Goal: Task Accomplishment & Management: Complete application form

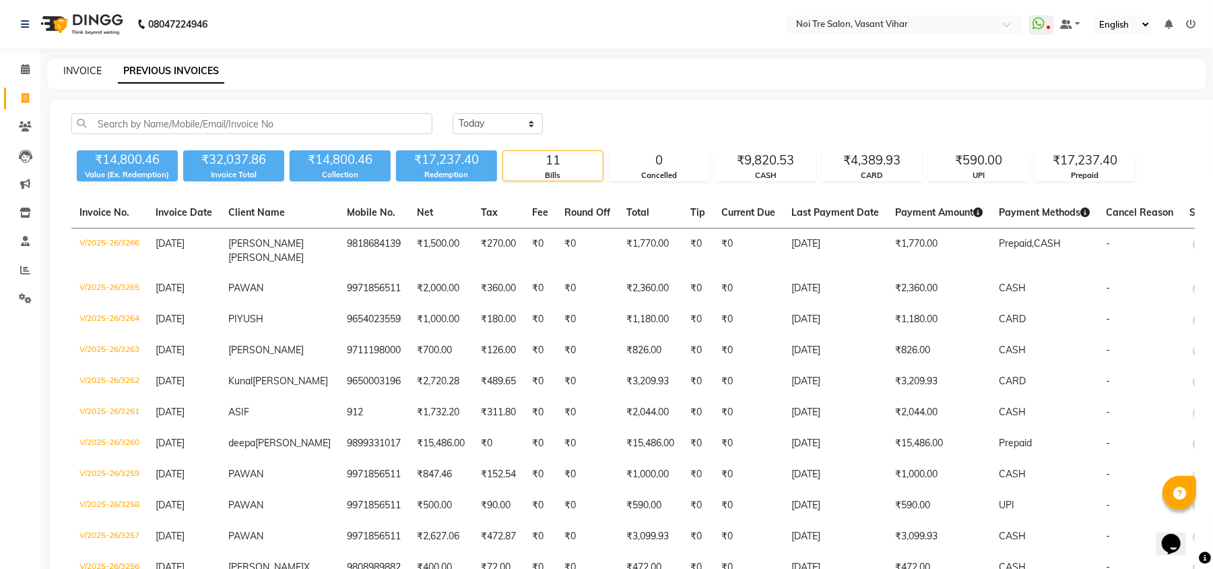
click at [82, 73] on link "INVOICE" at bounding box center [82, 71] width 38 height 12
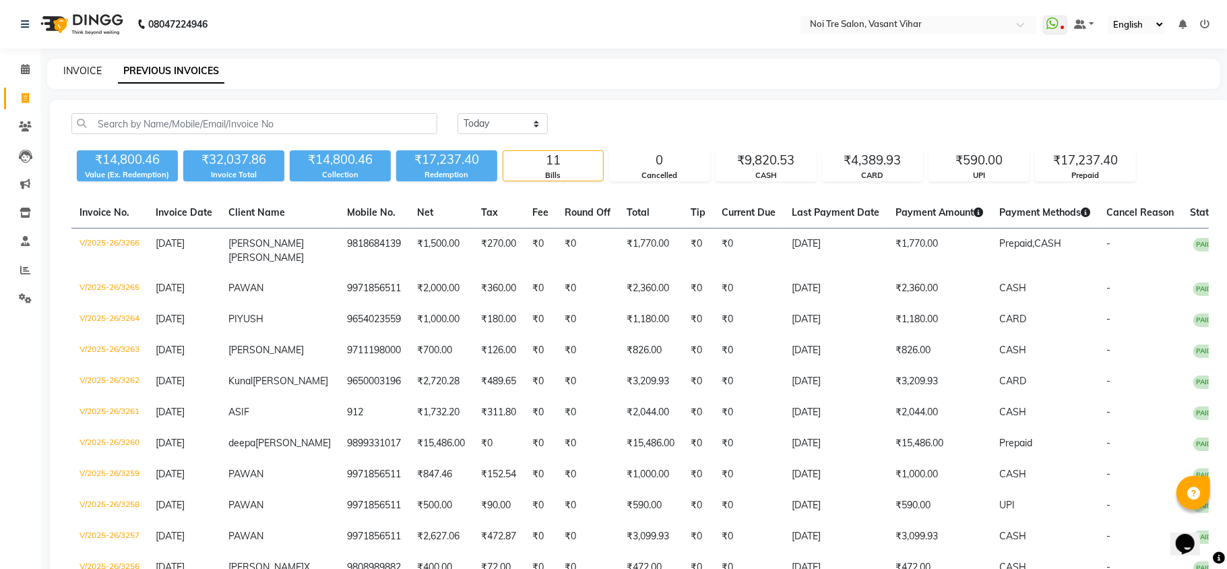
select select "service"
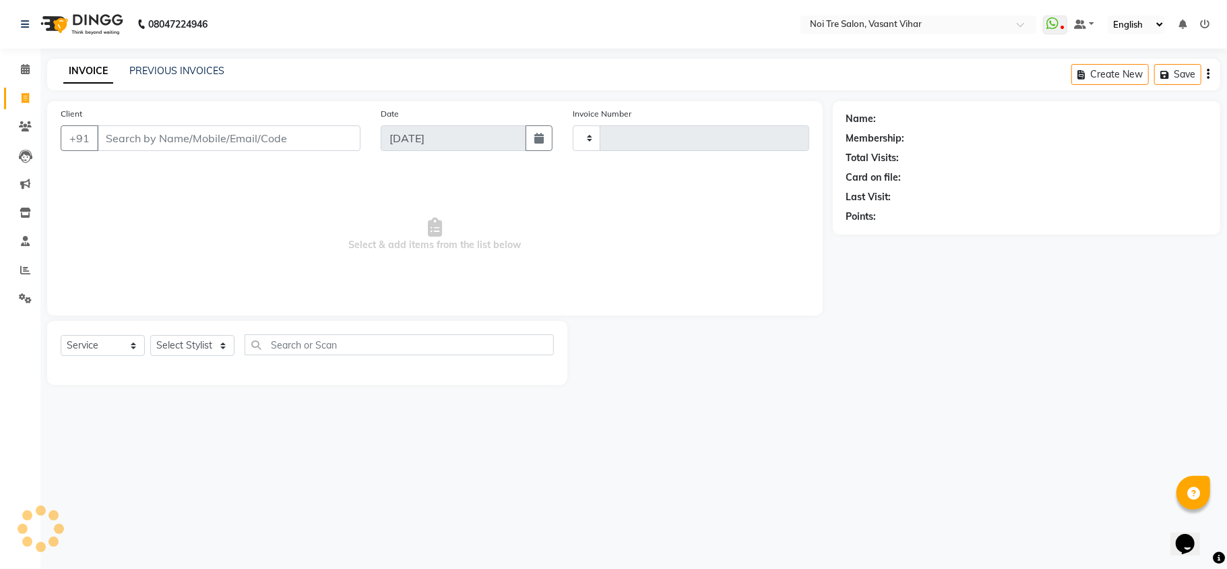
type input "3267"
select select "3944"
click at [190, 349] on select "Select Stylist" at bounding box center [192, 345] width 84 height 21
select select "54150"
click at [150, 335] on select "Select Stylist [PERSON_NAME](PUNJABI BAGH) [PERSON_NAME] GEETA [PERSON_NAME] PD…" at bounding box center [199, 345] width 98 height 21
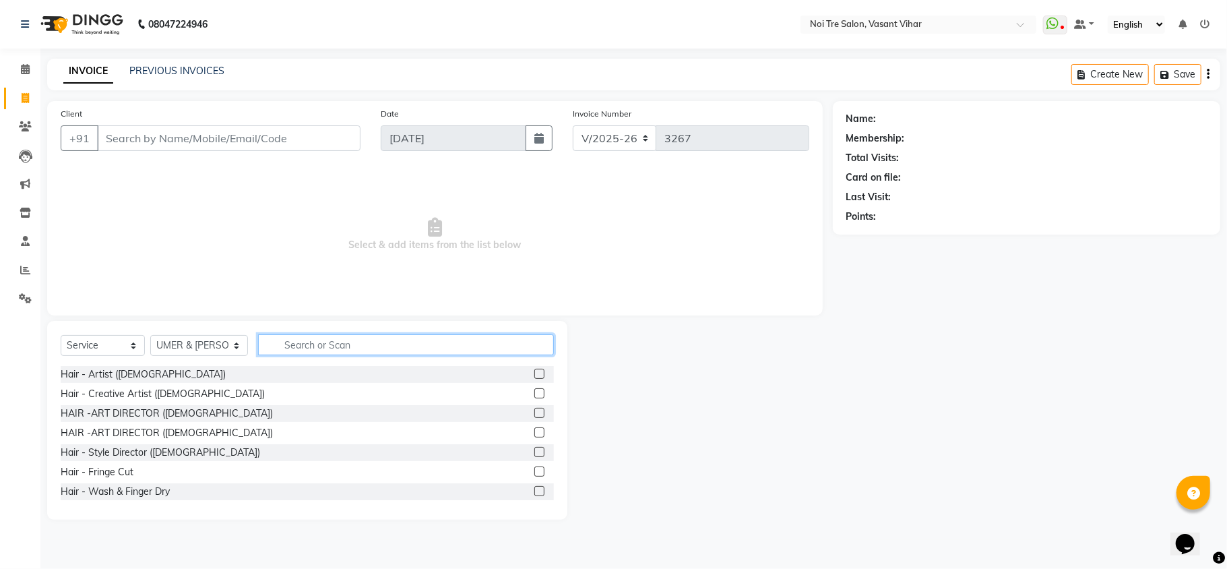
click at [307, 350] on input "text" at bounding box center [406, 344] width 296 height 21
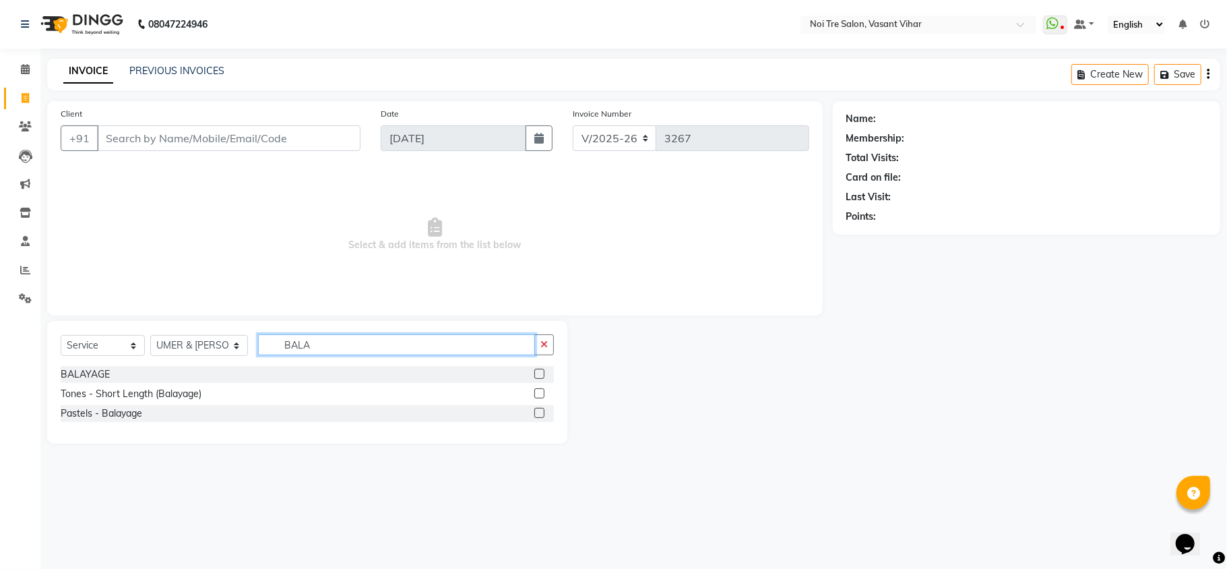
type input "BALA"
click at [544, 371] on label at bounding box center [539, 373] width 10 height 10
click at [543, 371] on input "checkbox" at bounding box center [538, 374] width 9 height 9
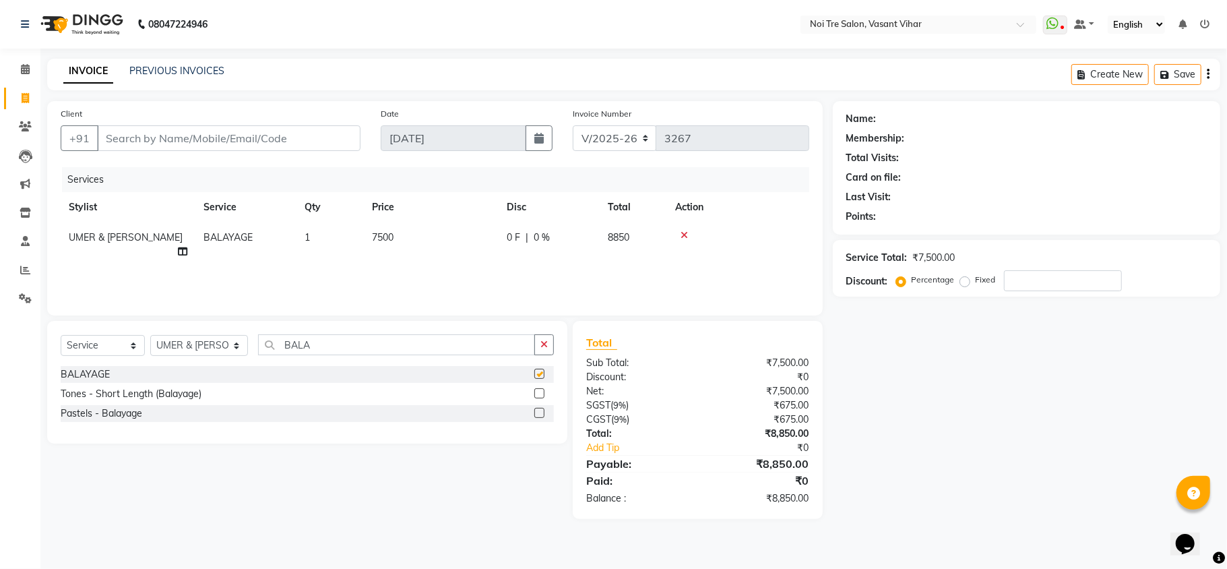
checkbox input "false"
click at [420, 241] on td "7500" at bounding box center [431, 244] width 135 height 44
select select "54150"
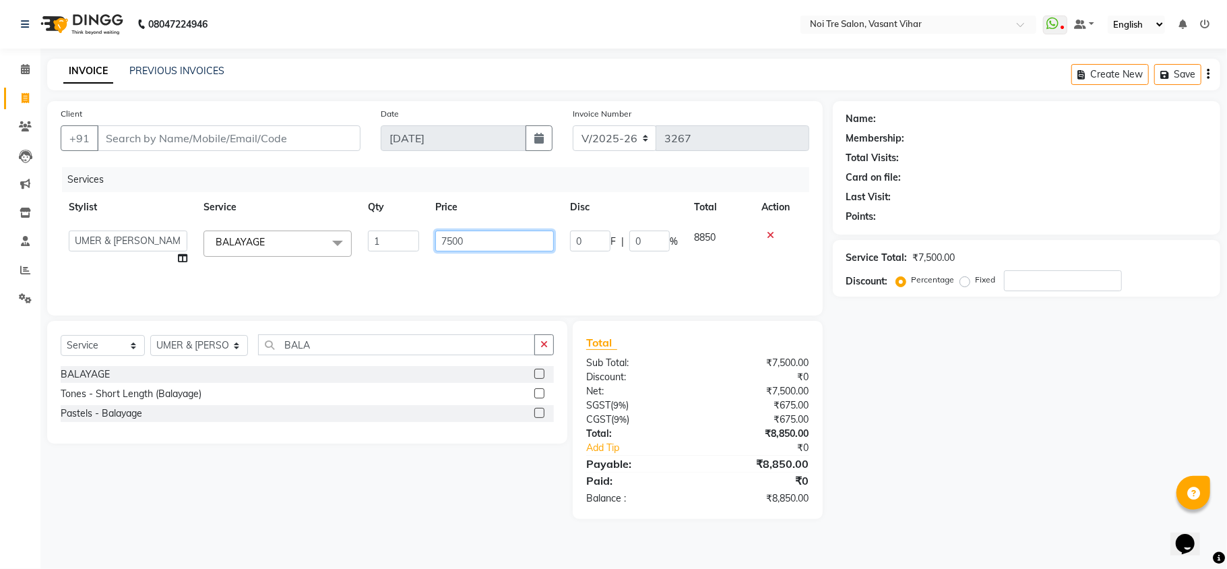
drag, startPoint x: 502, startPoint y: 238, endPoint x: 247, endPoint y: 202, distance: 257.8
click at [247, 202] on table "Stylist Service Qty Price Disc Total Action [PERSON_NAME](PUNJABI BAGH) [PERSON…" at bounding box center [435, 233] width 748 height 82
type input "10000"
click at [342, 280] on div "Services Stylist Service Qty Price Disc Total Action [PERSON_NAME](PUNJABI BAGH…" at bounding box center [435, 234] width 748 height 135
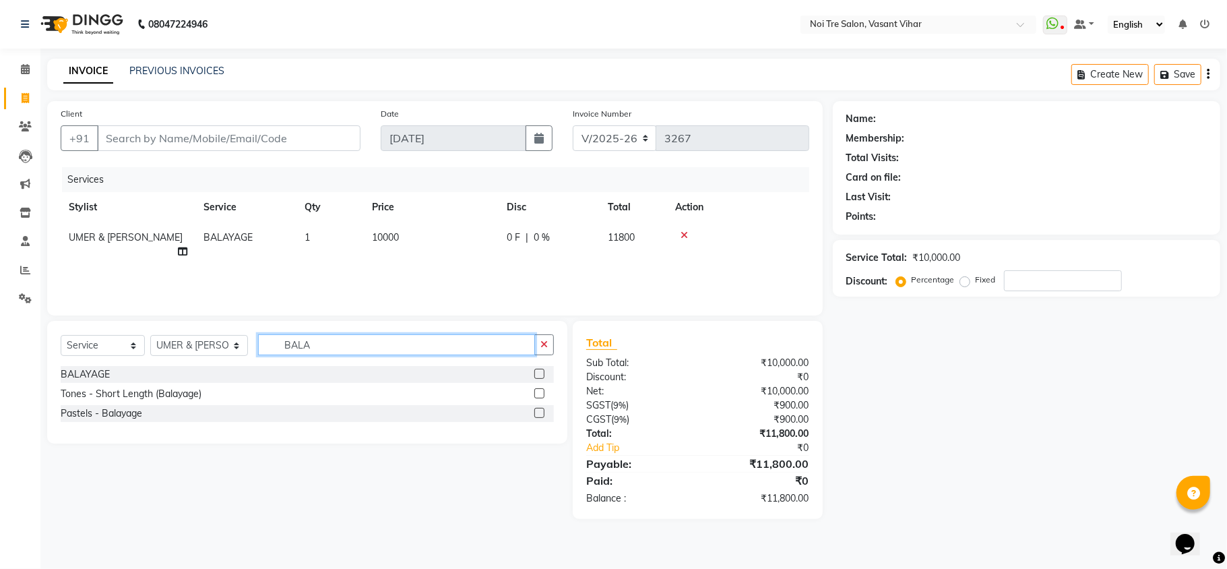
drag, startPoint x: 334, startPoint y: 346, endPoint x: 124, endPoint y: 326, distance: 211.2
click at [124, 326] on div "Select Service Product Membership Package Voucher Prepaid Gift Card Select Styl…" at bounding box center [307, 382] width 520 height 123
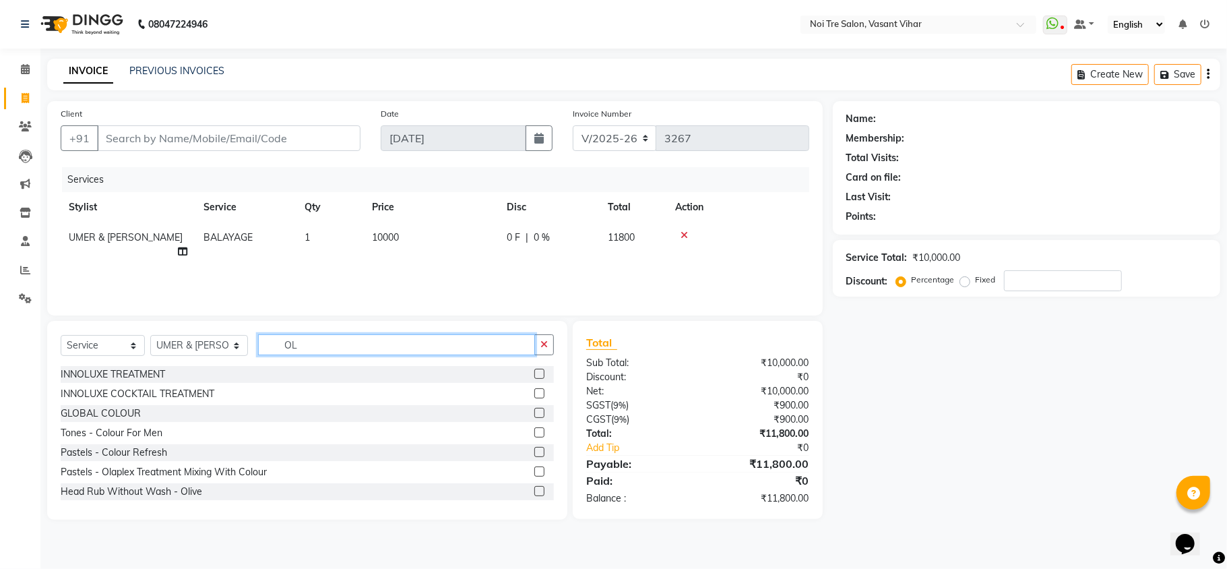
type input "OLA"
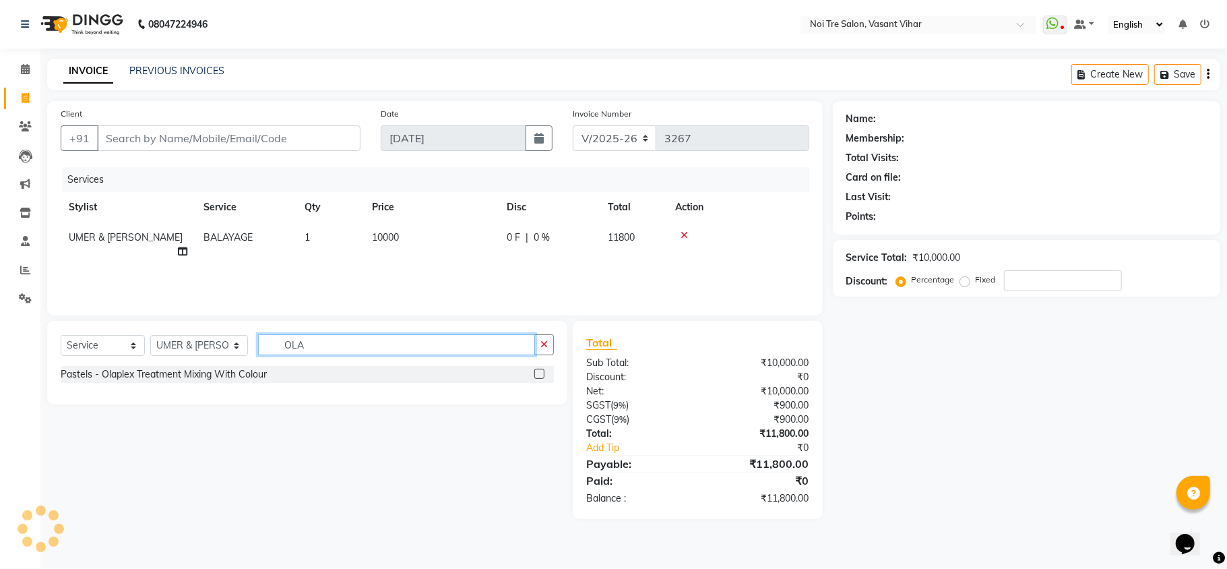
drag, startPoint x: 386, startPoint y: 348, endPoint x: 0, endPoint y: 325, distance: 386.7
click at [0, 325] on app-home "08047224946 Select Location × Noi Tre Salon, [GEOGRAPHIC_DATA] Vihar WhatsApp S…" at bounding box center [613, 269] width 1227 height 539
type input "ALPHA"
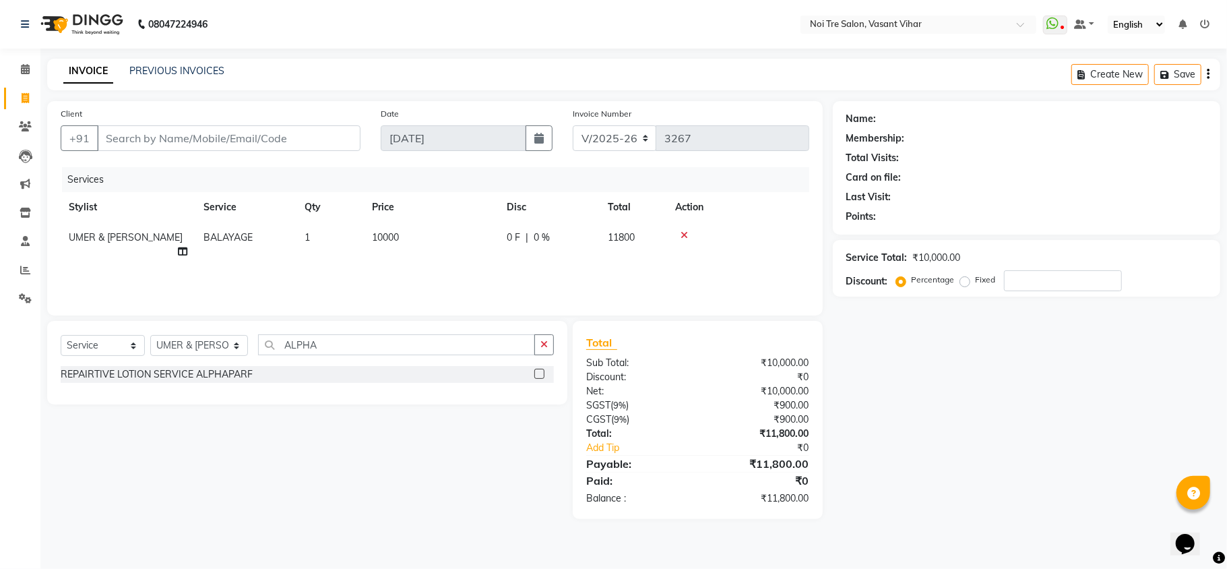
click at [540, 373] on label at bounding box center [539, 373] width 10 height 10
click at [540, 373] on input "checkbox" at bounding box center [538, 374] width 9 height 9
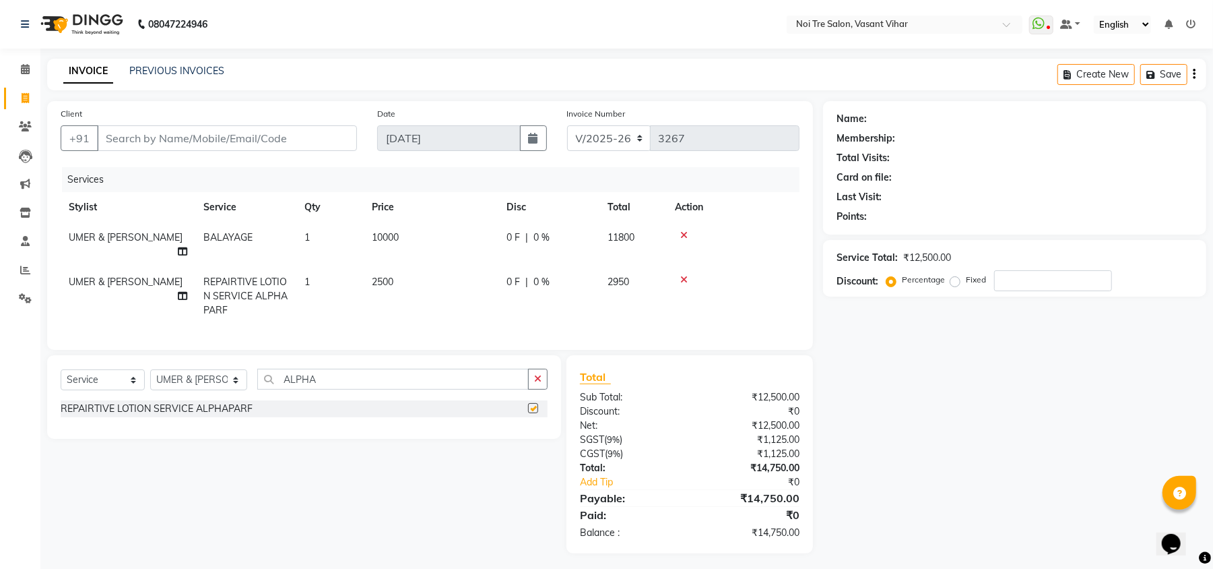
checkbox input "false"
click at [109, 385] on select "Select Service Product Membership Package Voucher Prepaid Gift Card" at bounding box center [103, 379] width 84 height 21
select select "product"
click at [61, 369] on select "Select Service Product Membership Package Voucher Prepaid Gift Card" at bounding box center [103, 379] width 84 height 21
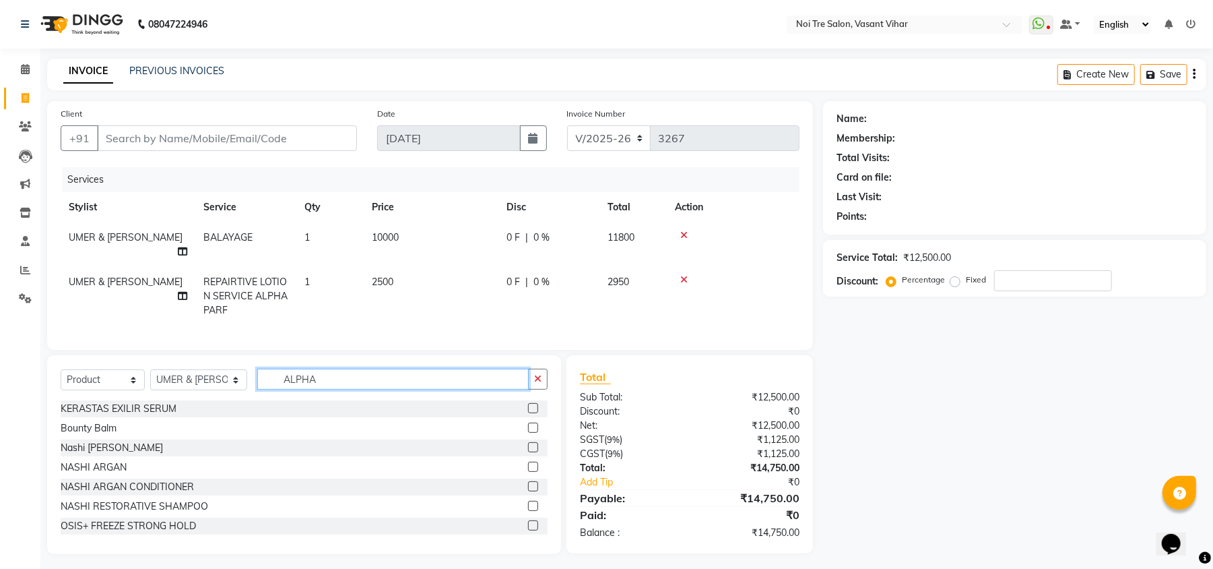
drag, startPoint x: 364, startPoint y: 371, endPoint x: 148, endPoint y: 359, distance: 215.9
click at [148, 359] on div "Select Service Product Membership Package Voucher Prepaid Gift Card Select Styl…" at bounding box center [304, 454] width 514 height 199
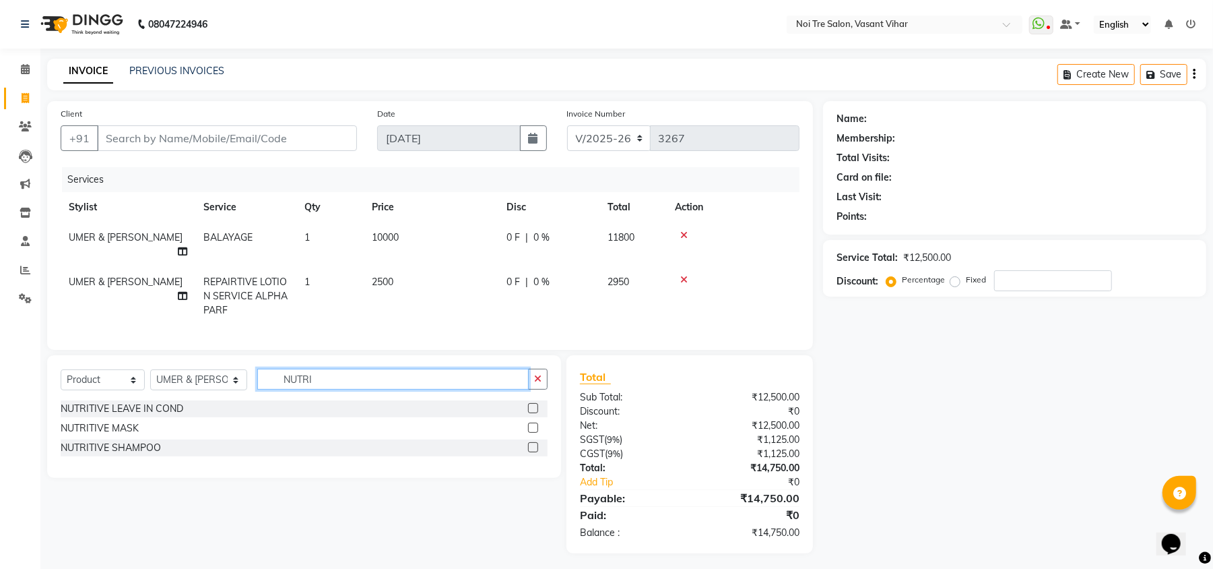
type input "NUTRI"
click at [534, 446] on label at bounding box center [533, 447] width 10 height 10
click at [534, 446] on input "checkbox" at bounding box center [532, 447] width 9 height 9
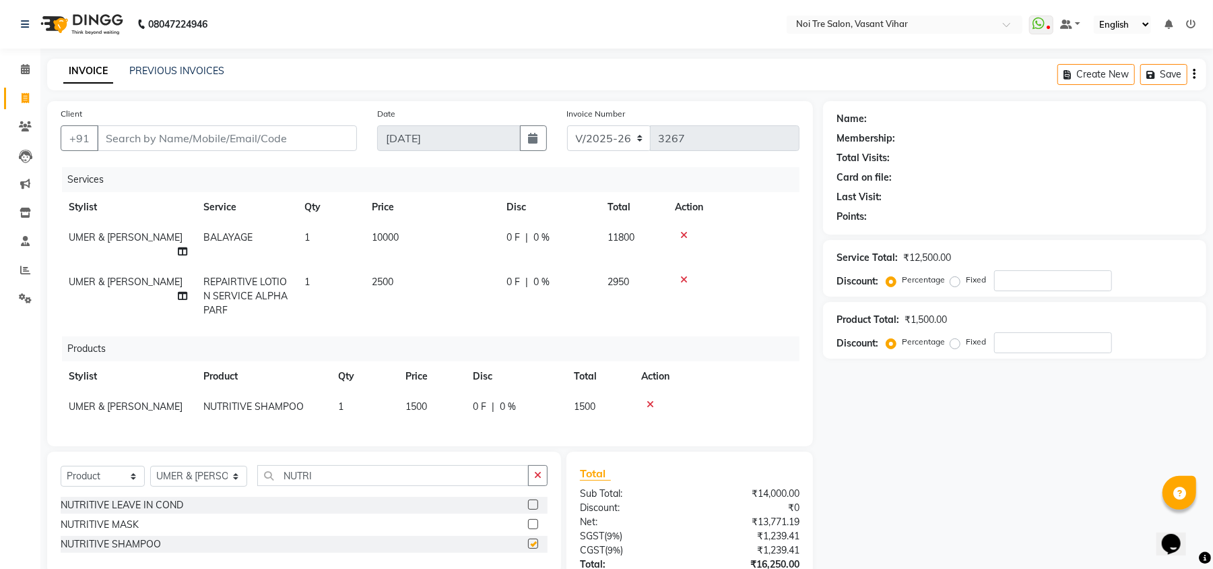
checkbox input "false"
click at [535, 519] on label at bounding box center [533, 524] width 10 height 10
click at [535, 520] on input "checkbox" at bounding box center [532, 524] width 9 height 9
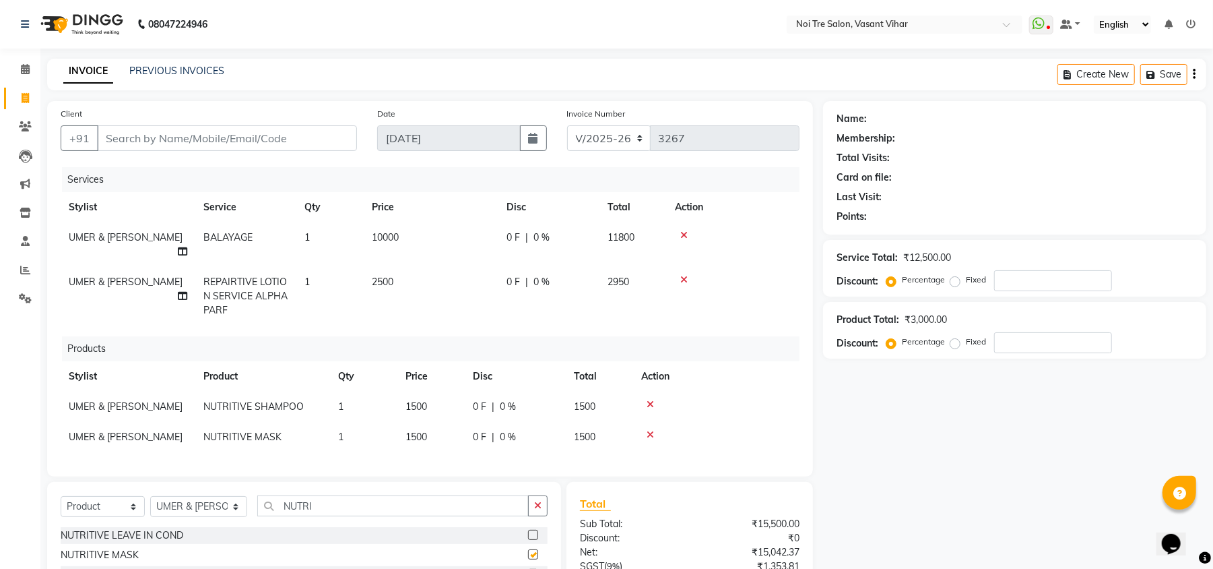
checkbox input "false"
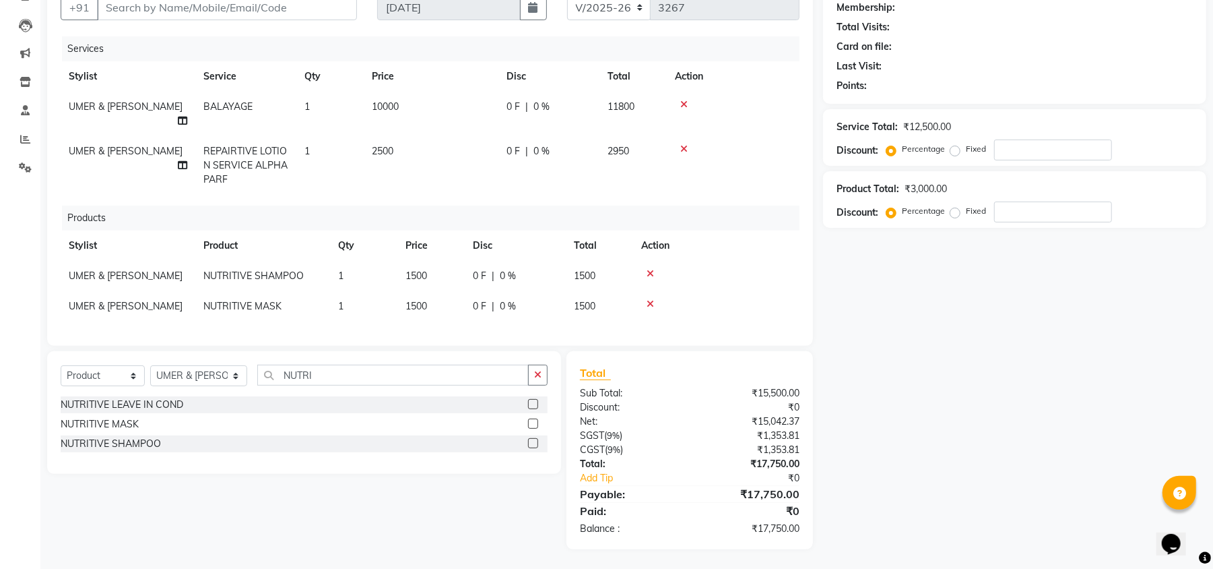
click at [421, 269] on span "1500" at bounding box center [417, 275] width 22 height 12
select select "54150"
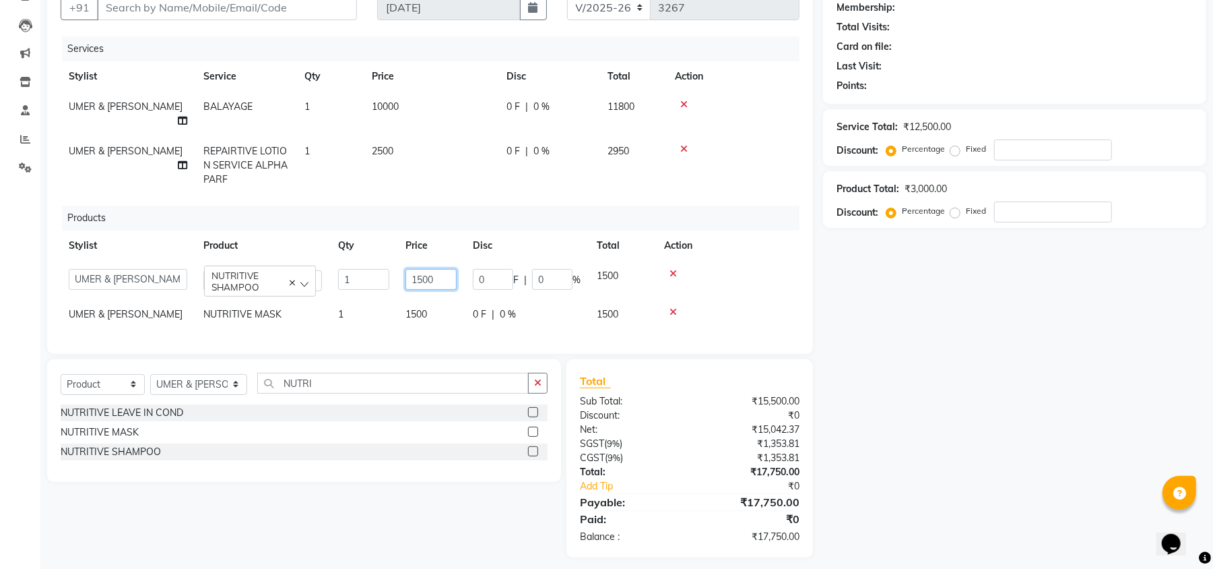
drag, startPoint x: 437, startPoint y: 261, endPoint x: 316, endPoint y: 271, distance: 121.6
click at [368, 269] on tr "[PERSON_NAME](PUNJABI BAGH) [PERSON_NAME] GEETA [PERSON_NAME] PDC [PERSON_NAME]…" at bounding box center [430, 280] width 739 height 38
type input "1850"
click at [420, 300] on td "1500" at bounding box center [430, 314] width 67 height 30
select select "54150"
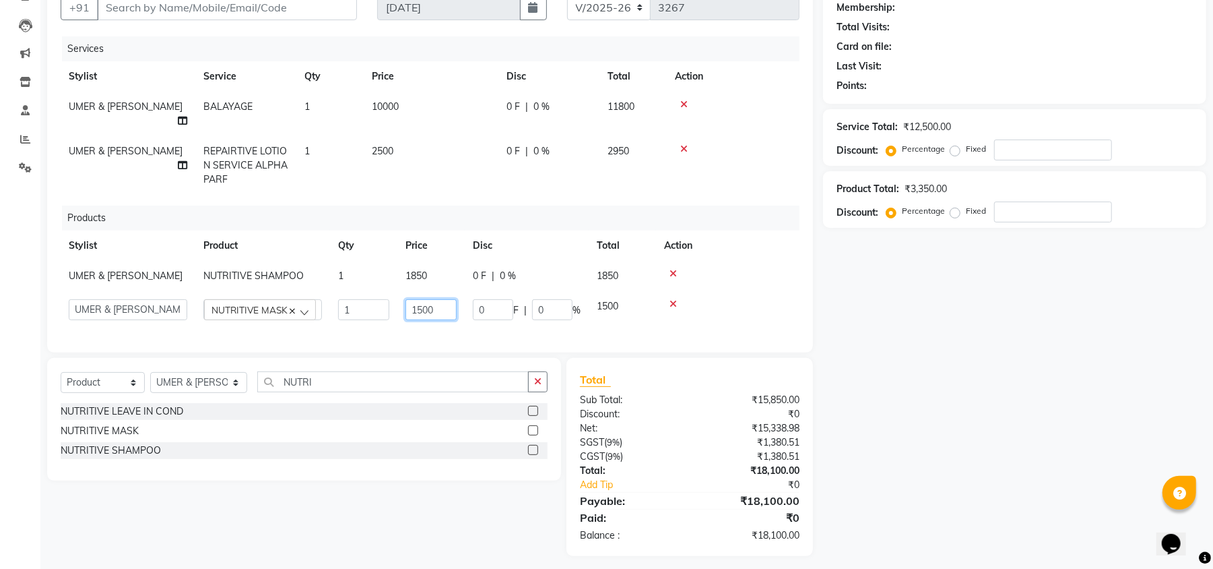
drag, startPoint x: 427, startPoint y: 287, endPoint x: 432, endPoint y: 294, distance: 8.6
click at [424, 299] on input "1500" at bounding box center [431, 309] width 51 height 21
click at [439, 299] on input "1500" at bounding box center [431, 309] width 51 height 21
type input "1850"
click at [714, 269] on div at bounding box center [727, 273] width 127 height 9
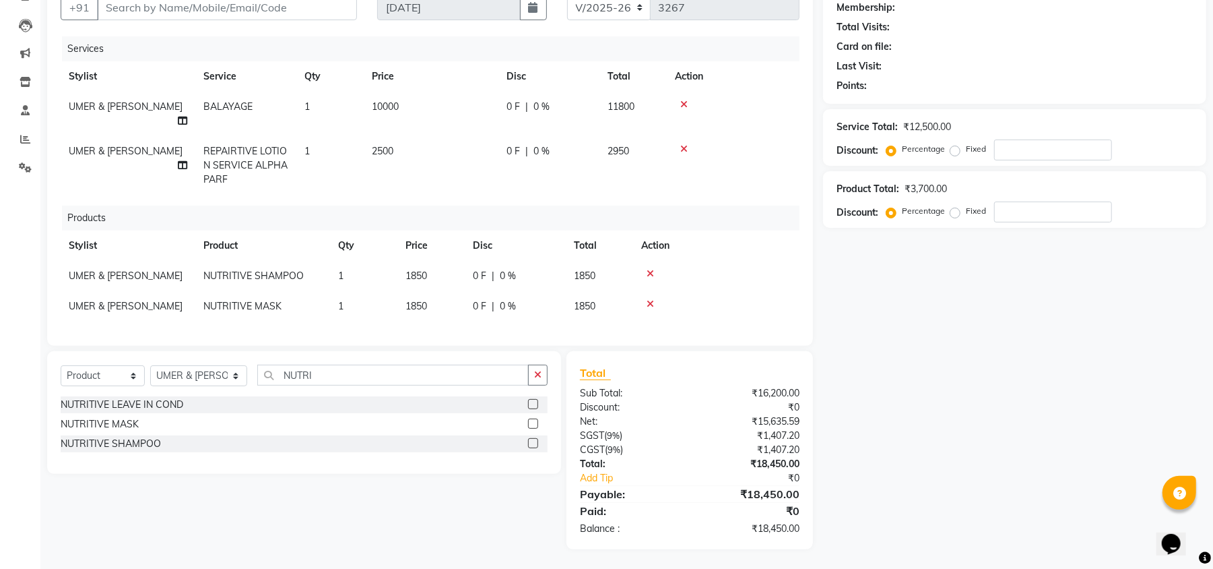
drag, startPoint x: 928, startPoint y: 462, endPoint x: 936, endPoint y: 448, distance: 16.6
click at [930, 462] on div "Name: Membership: Total Visits: Card on file: Last Visit: Points: Service Total…" at bounding box center [1019, 259] width 393 height 579
click at [210, 7] on input "Client" at bounding box center [227, 8] width 260 height 26
click at [926, 272] on div "Name: Membership: Total Visits: Card on file: Last Visit: Points: Service Total…" at bounding box center [1019, 259] width 393 height 579
click at [245, 4] on input "Client" at bounding box center [227, 8] width 260 height 26
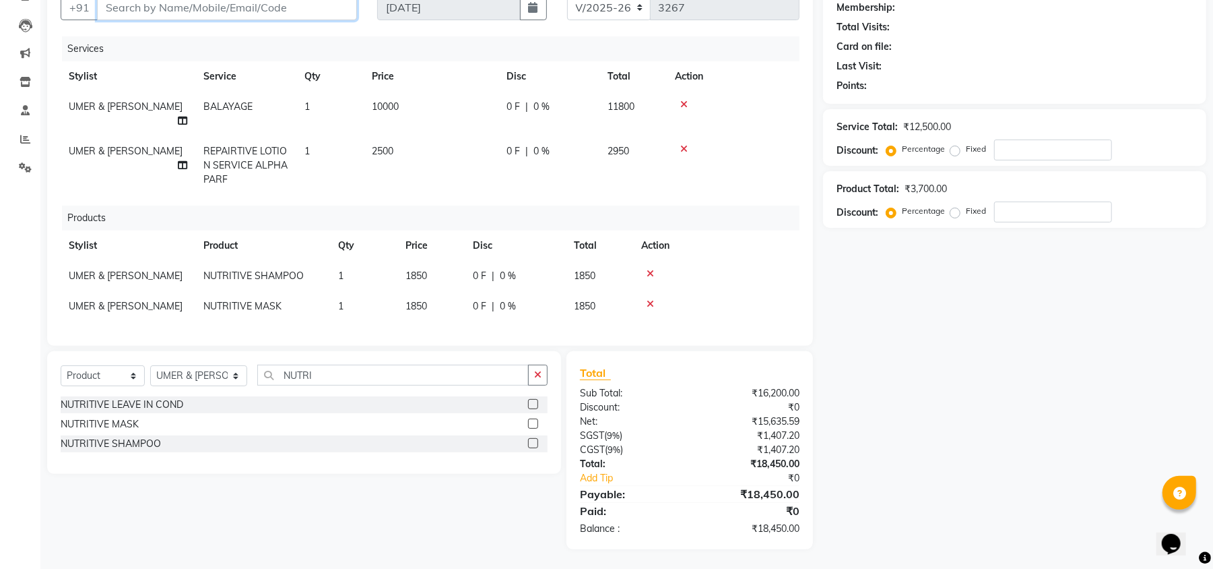
type input "9"
type input "0"
type input "9811545797"
click at [314, 7] on span "Add Client" at bounding box center [322, 7] width 53 height 13
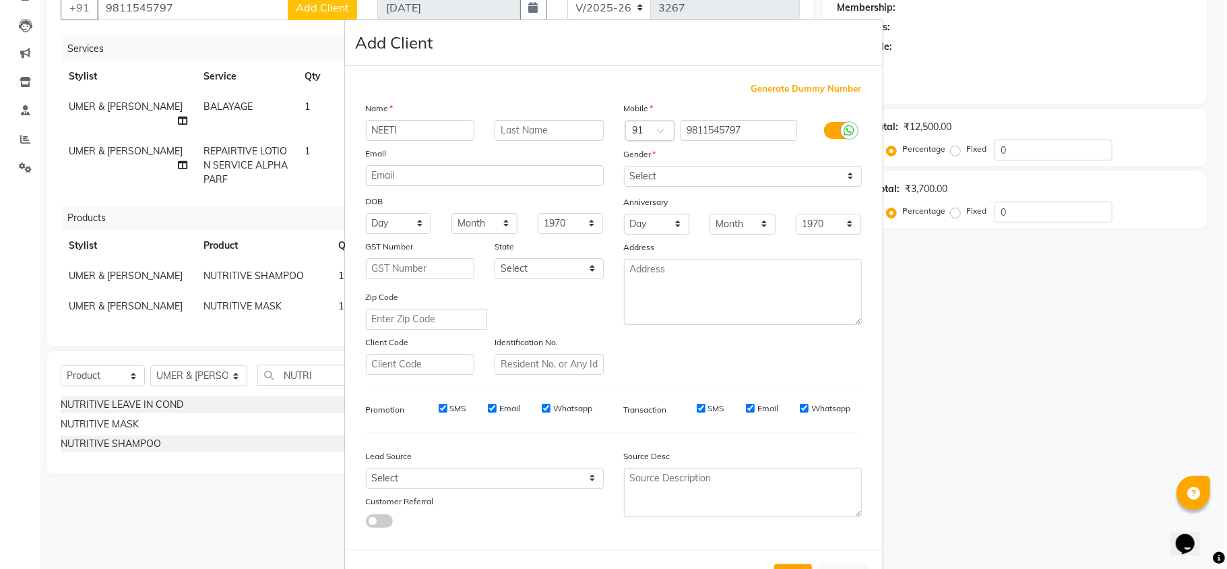
type input "NEETI"
click at [566, 139] on input "KAUSHAIK" at bounding box center [548, 130] width 109 height 21
type input "KAUSHIK WALKIN"
click at [728, 185] on select "Select [DEMOGRAPHIC_DATA] [DEMOGRAPHIC_DATA] Other Prefer Not To Say" at bounding box center [743, 176] width 238 height 21
select select "[DEMOGRAPHIC_DATA]"
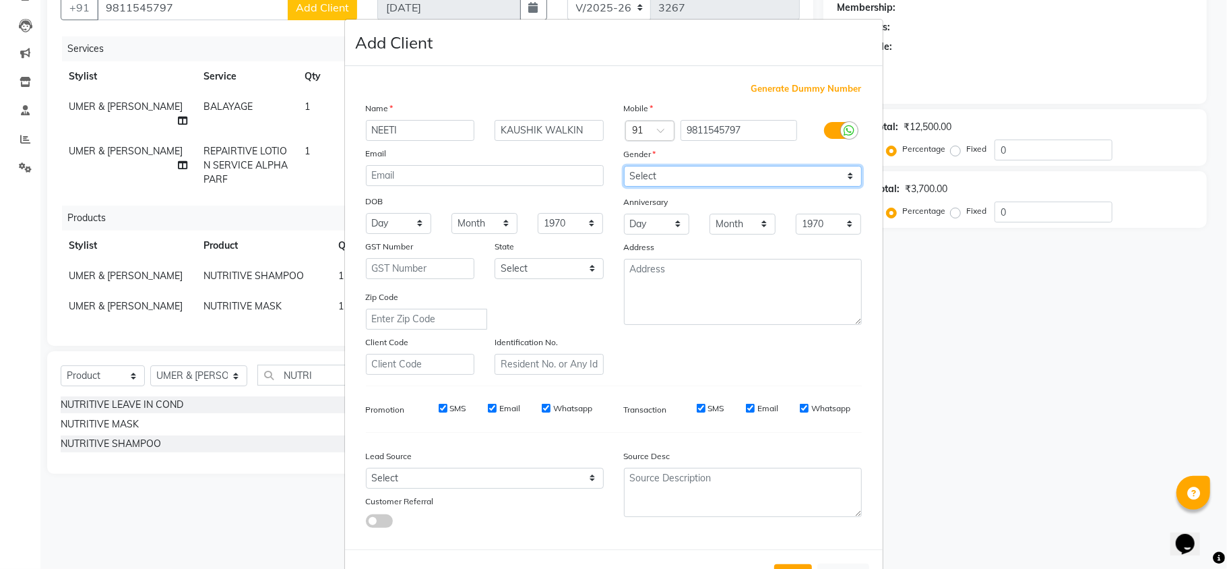
click at [624, 166] on select "Select [DEMOGRAPHIC_DATA] [DEMOGRAPHIC_DATA] Other Prefer Not To Say" at bounding box center [743, 176] width 238 height 21
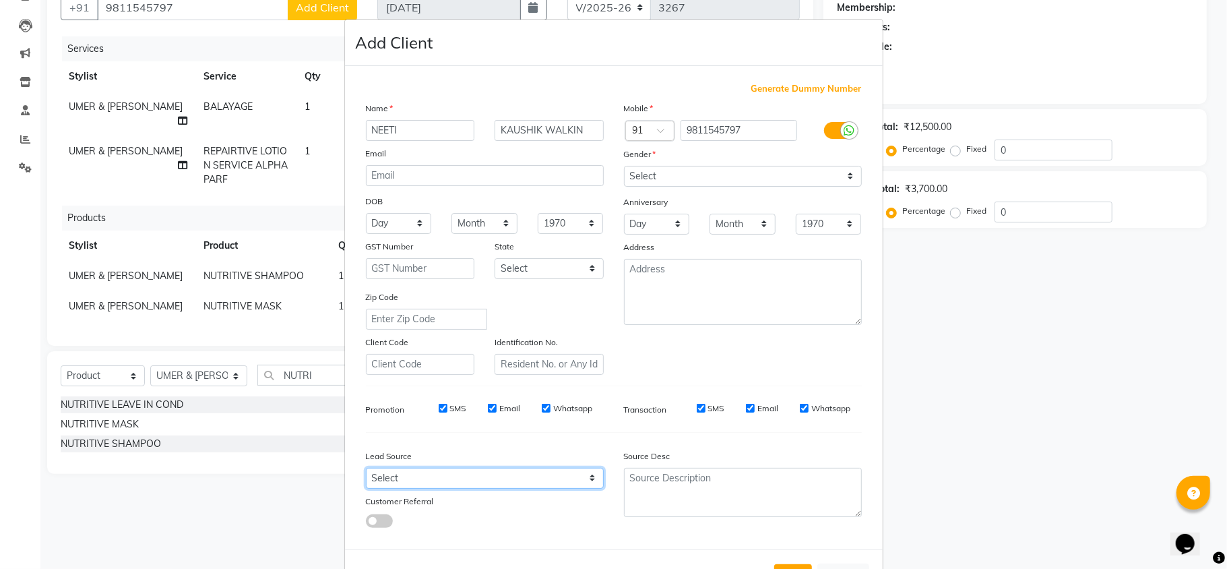
click at [439, 472] on select "Select Walk-in Referral Internet Friend Word of Mouth Advertisement Facebook Ju…" at bounding box center [485, 478] width 238 height 21
select select "28144"
click at [366, 468] on select "Select Walk-in Referral Internet Friend Word of Mouth Advertisement Facebook Ju…" at bounding box center [485, 478] width 238 height 21
click at [799, 564] on button "Add" at bounding box center [793, 576] width 38 height 24
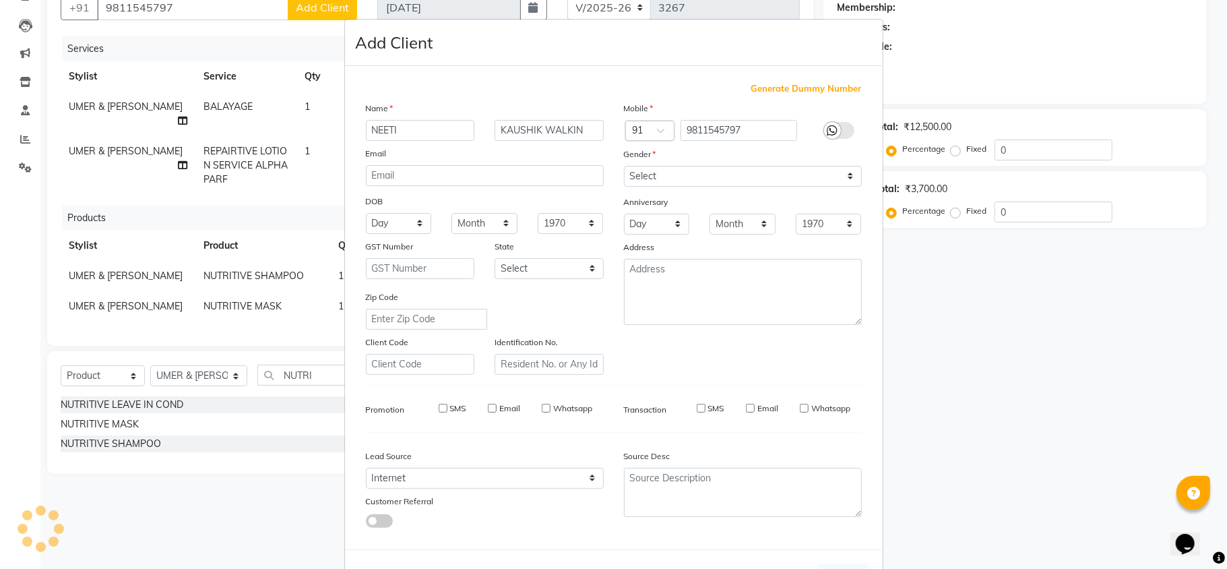
select select
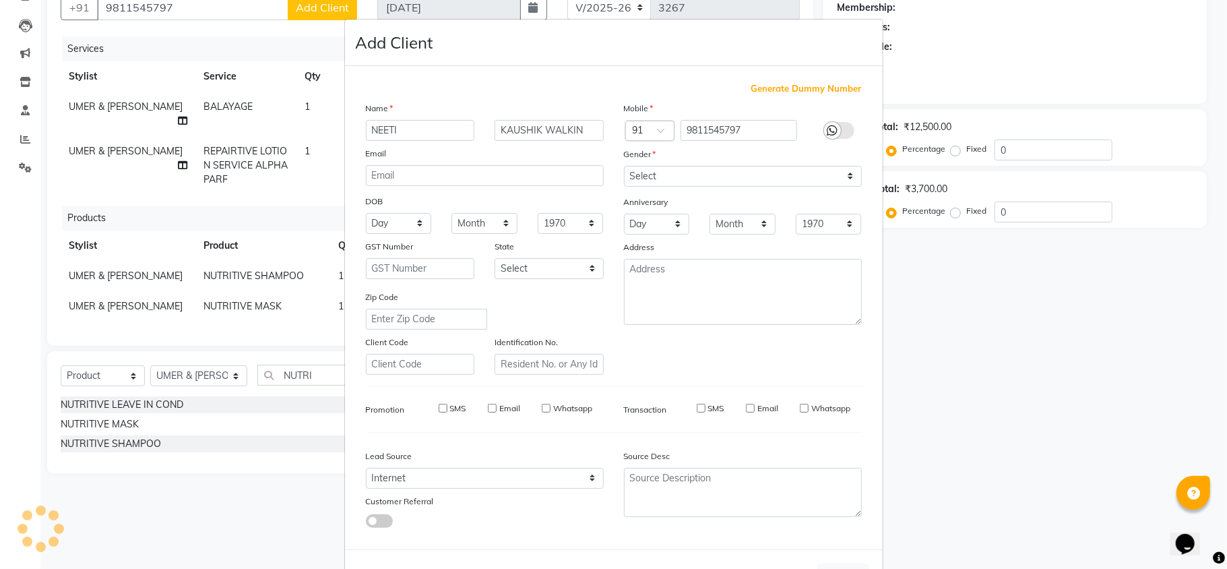
select select
checkbox input "false"
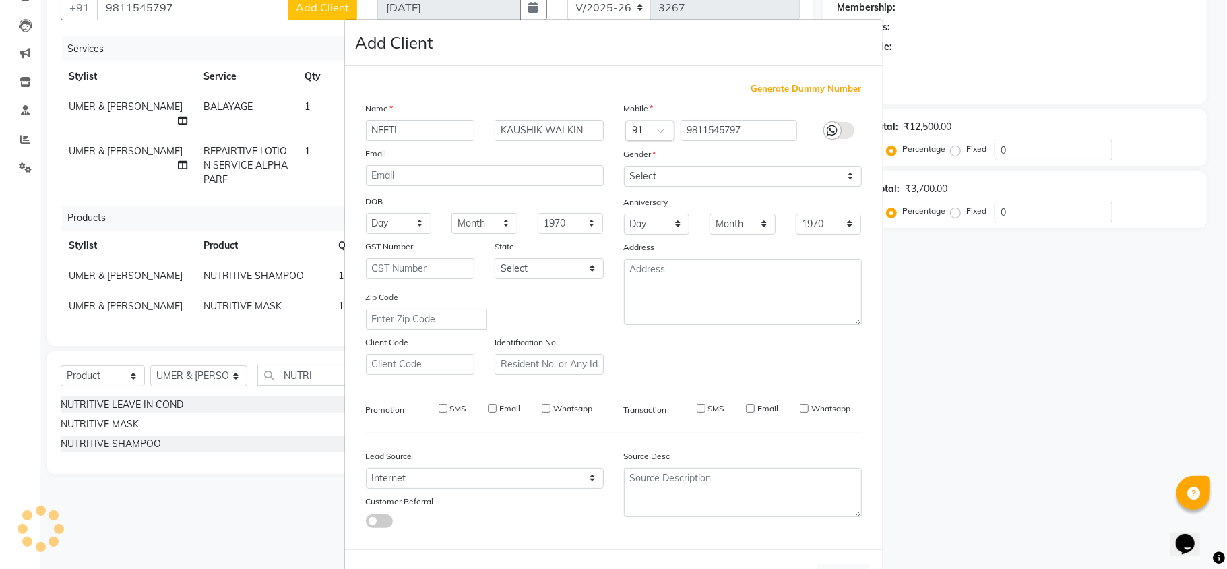
checkbox input "false"
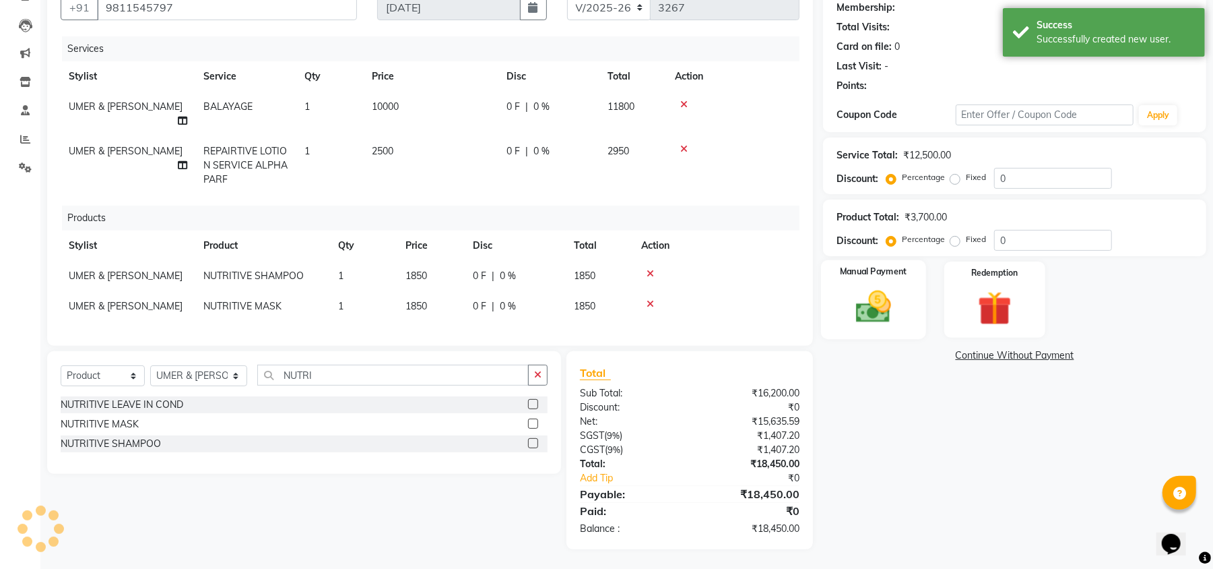
click at [899, 299] on img at bounding box center [874, 306] width 58 height 41
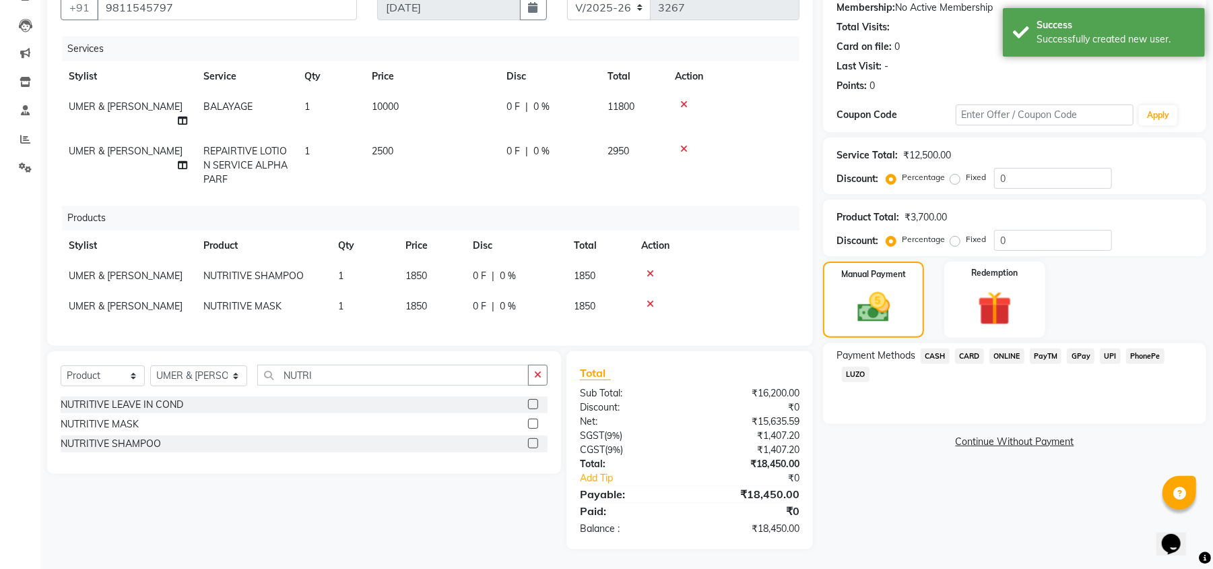
click at [965, 358] on span "CARD" at bounding box center [969, 355] width 29 height 15
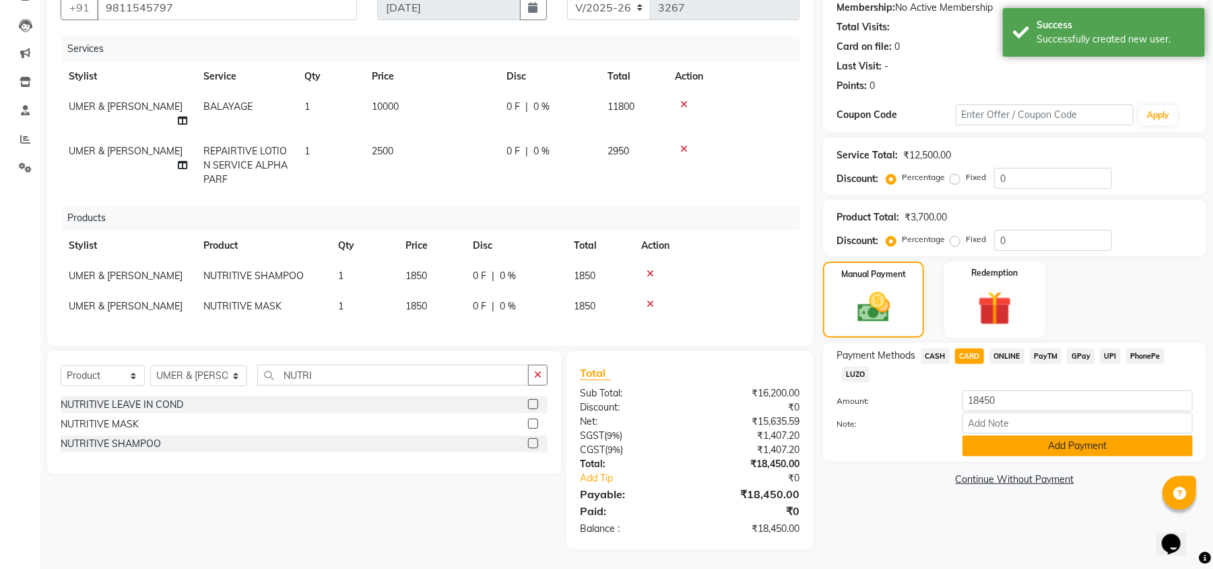
click at [1032, 443] on button "Add Payment" at bounding box center [1078, 445] width 230 height 21
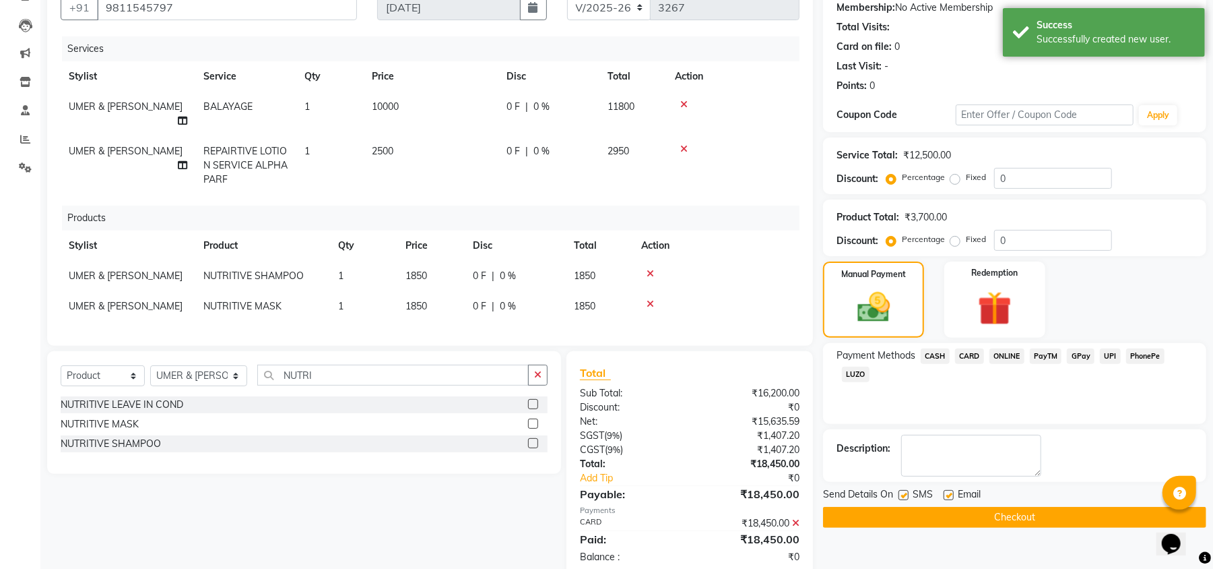
scroll to position [159, 0]
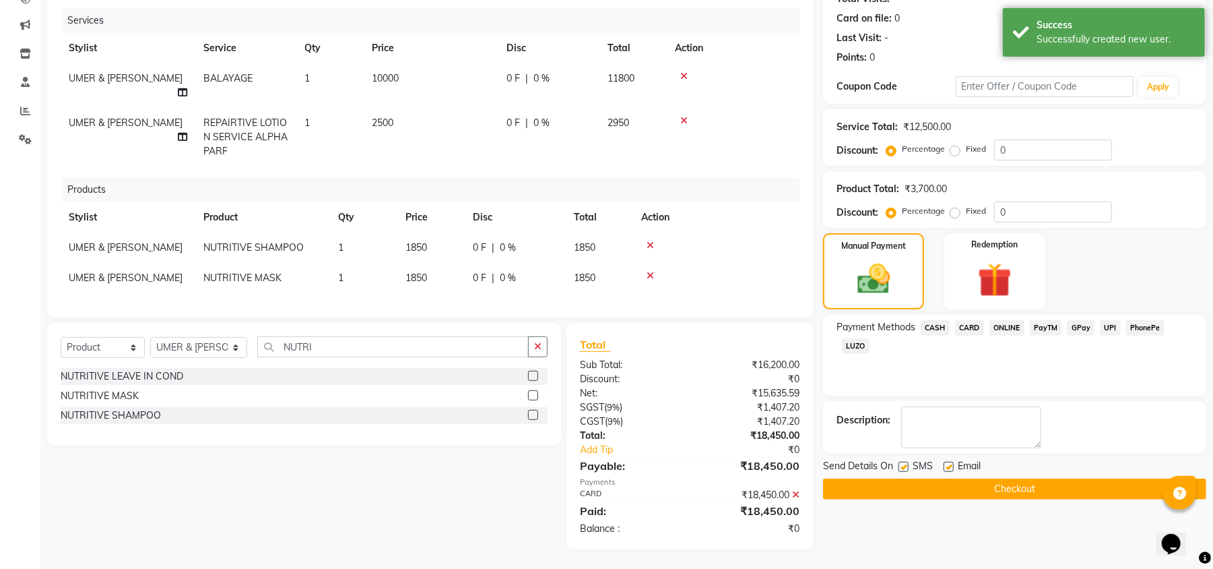
click at [1125, 486] on button "Checkout" at bounding box center [1014, 488] width 383 height 21
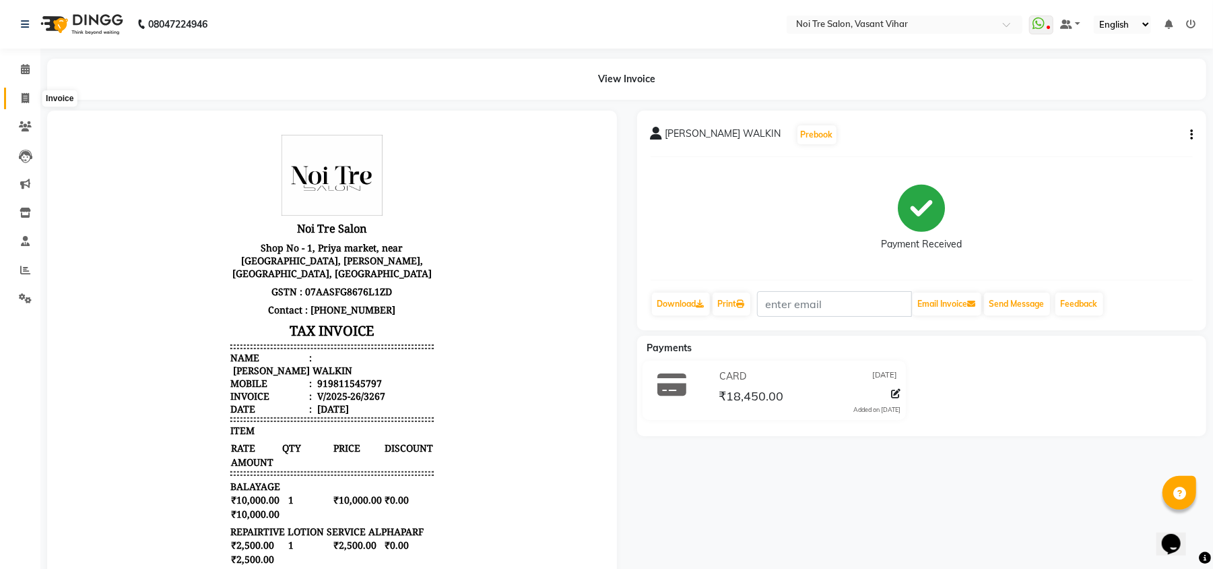
drag, startPoint x: 17, startPoint y: 98, endPoint x: 40, endPoint y: 98, distance: 23.6
click at [17, 98] on span at bounding box center [25, 98] width 24 height 15
select select "service"
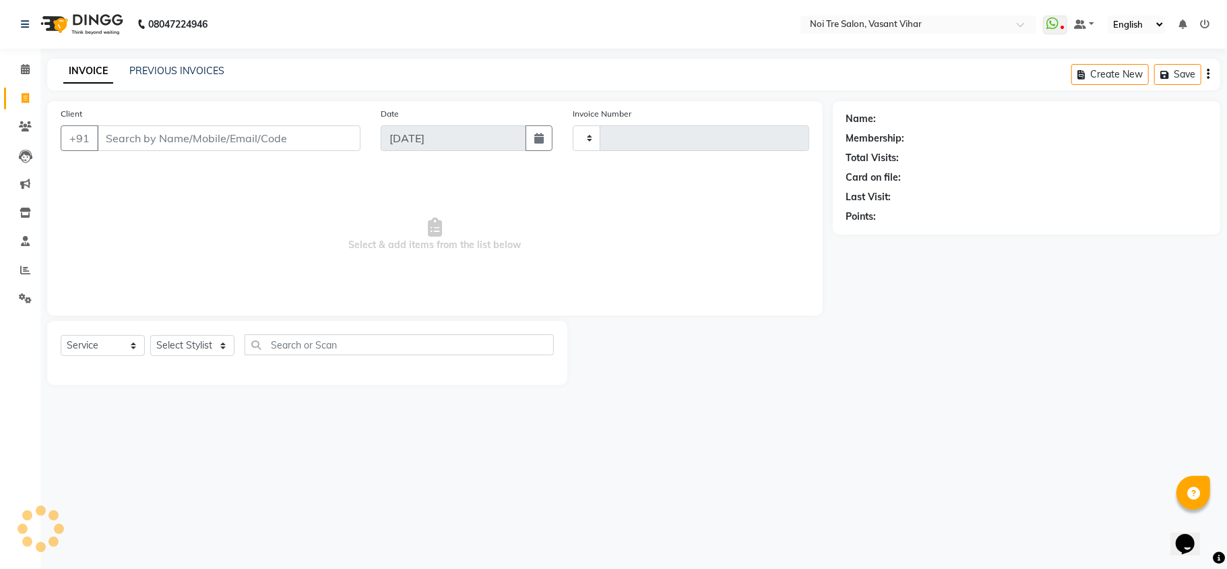
type input "3268"
select select "3944"
click at [168, 66] on link "PREVIOUS INVOICES" at bounding box center [176, 71] width 95 height 12
